Goal: Navigation & Orientation: Find specific page/section

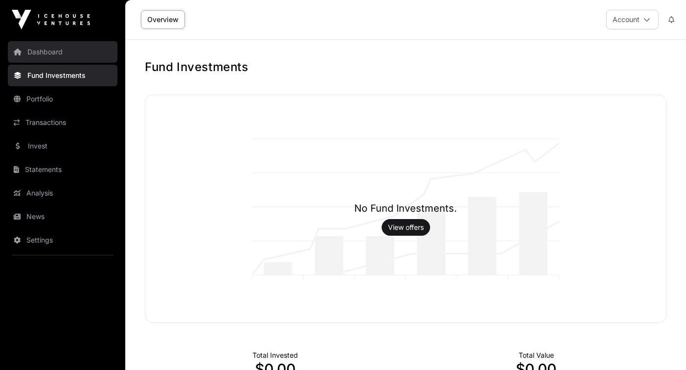
click at [56, 51] on link "Dashboard" at bounding box center [63, 52] width 110 height 22
